Goal: Task Accomplishment & Management: Manage account settings

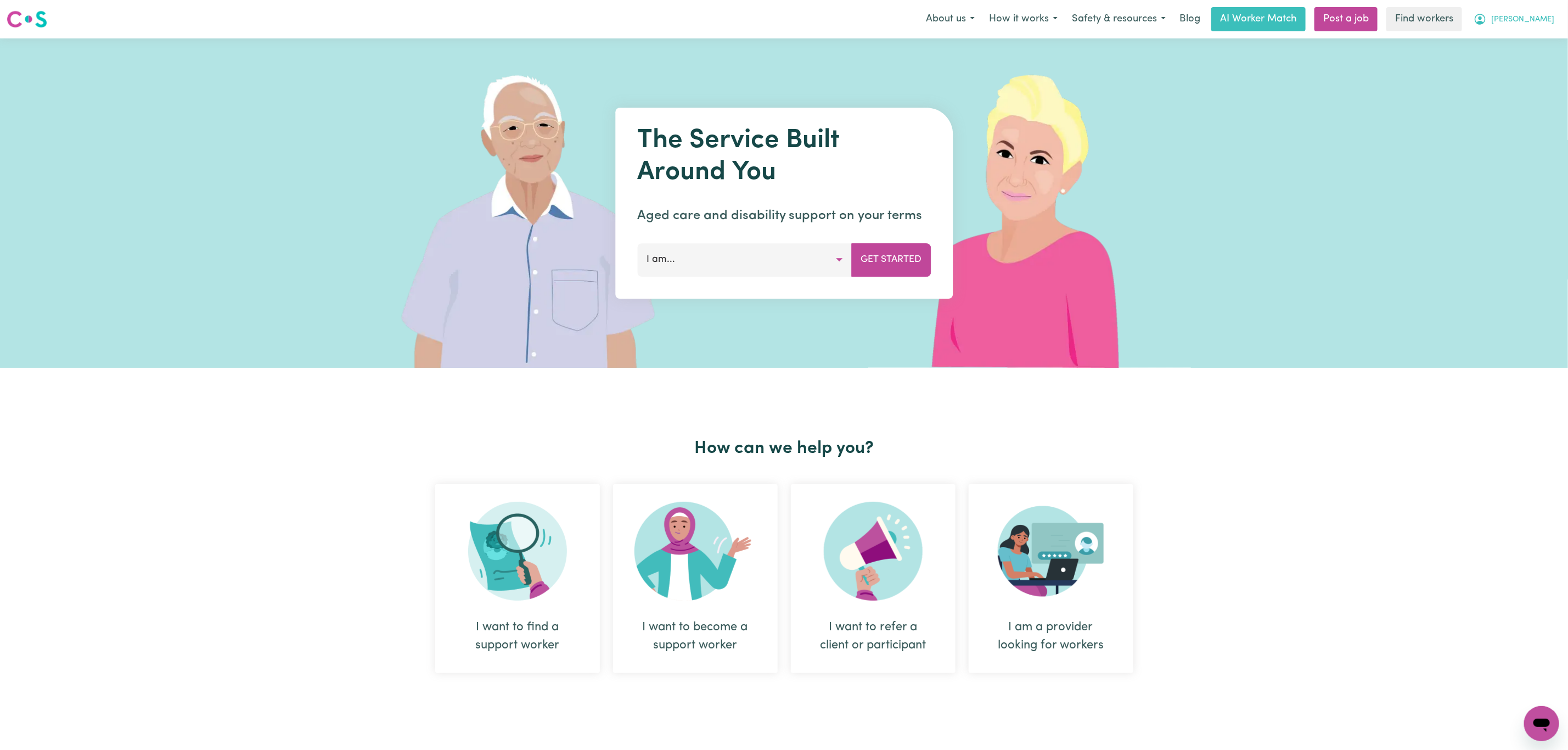
click at [1536, 10] on button "[PERSON_NAME]" at bounding box center [1514, 19] width 95 height 23
click at [1519, 63] on link "Logout" at bounding box center [1517, 63] width 87 height 21
click at [1543, 21] on link "Login" at bounding box center [1542, 19] width 38 height 24
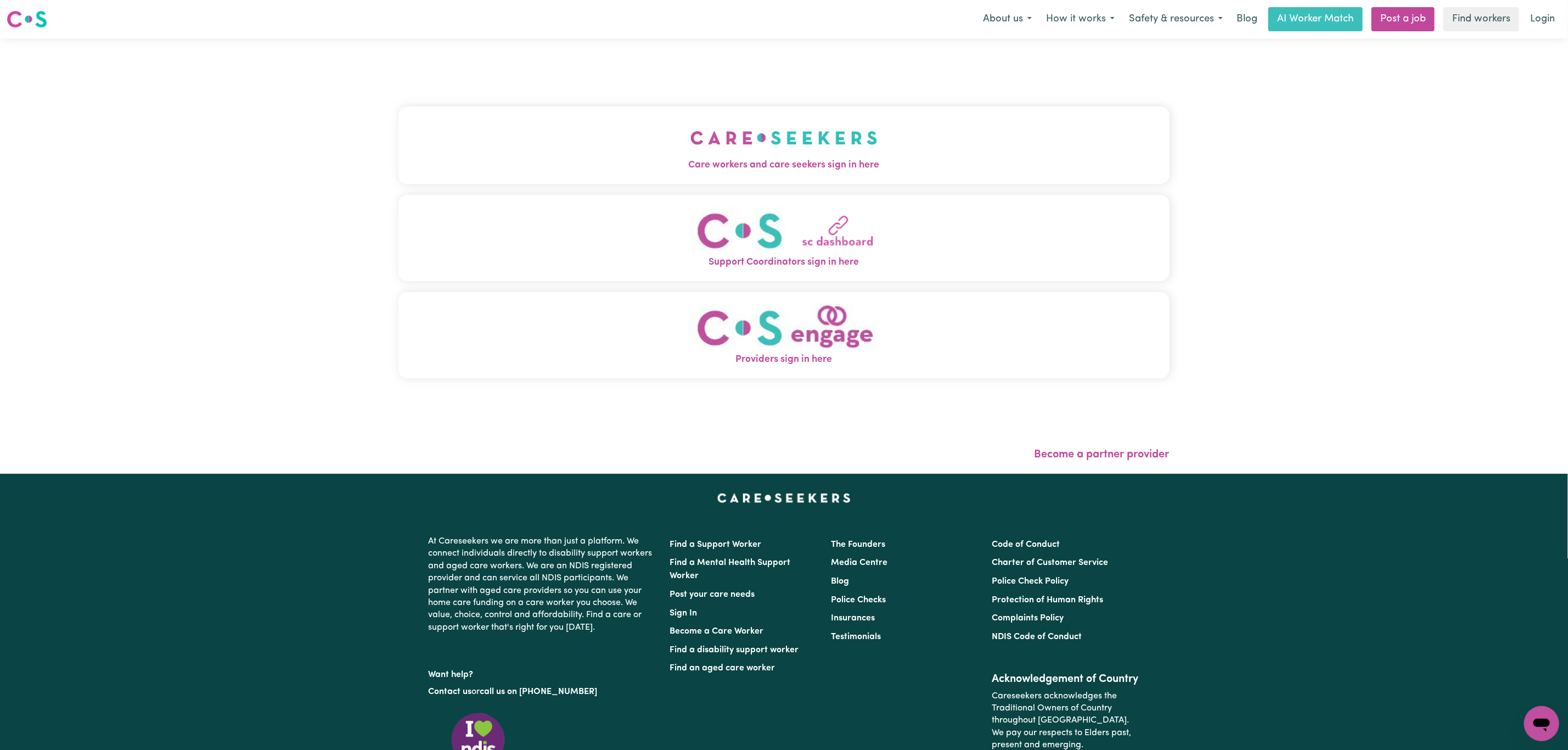
click at [460, 146] on button "Care workers and care seekers sign in here" at bounding box center [784, 145] width 771 height 77
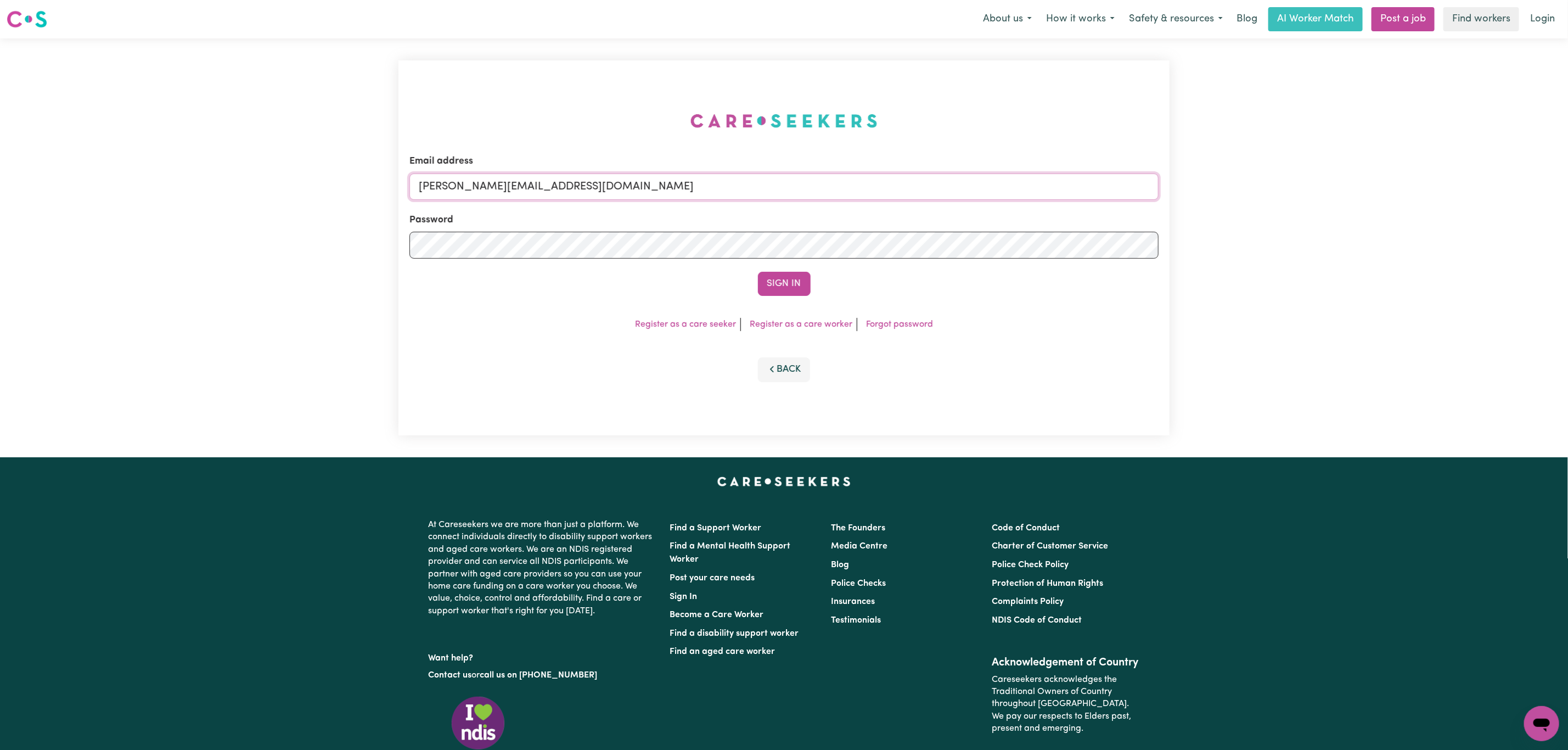
drag, startPoint x: 598, startPoint y: 191, endPoint x: 605, endPoint y: 200, distance: 11.4
click at [598, 191] on input "mikayla+engage@careseekers.com.au" at bounding box center [784, 187] width 749 height 26
type input "superuser~mikayla@careseekers.com.au"
click at [780, 273] on button "Sign In" at bounding box center [784, 284] width 53 height 24
